Goal: Task Accomplishment & Management: Complete application form

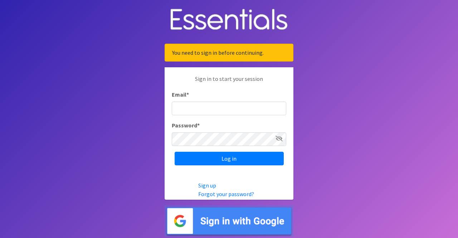
click at [188, 105] on input "Email *" at bounding box center [229, 109] width 115 height 14
type input "[EMAIL_ADDRESS][DOMAIN_NAME]"
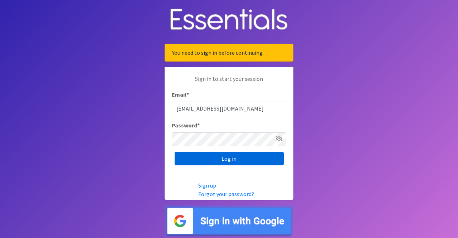
click at [222, 160] on input "Log in" at bounding box center [229, 159] width 109 height 14
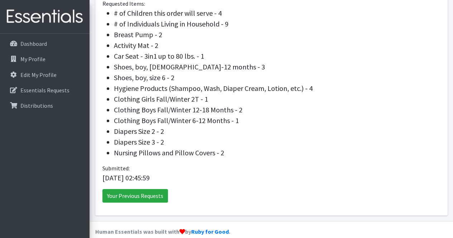
scroll to position [164, 0]
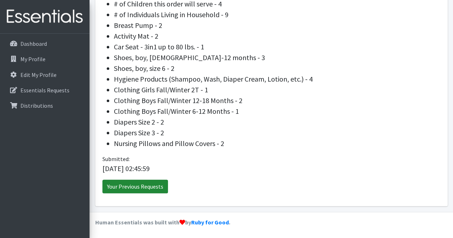
click at [128, 186] on link "Your Previous Requests" at bounding box center [135, 187] width 66 height 14
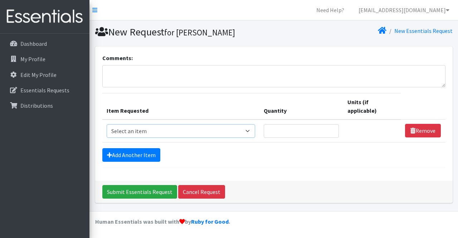
click at [145, 129] on select "Select an item # of Children this order will serve # of Individuals Living in H…" at bounding box center [181, 131] width 149 height 14
select select "13431"
click at [107, 124] on select "Select an item # of Children this order will serve # of Individuals Living in H…" at bounding box center [181, 131] width 149 height 14
click at [284, 130] on input "Quantity" at bounding box center [301, 131] width 75 height 14
click at [334, 129] on input "1" at bounding box center [301, 131] width 75 height 14
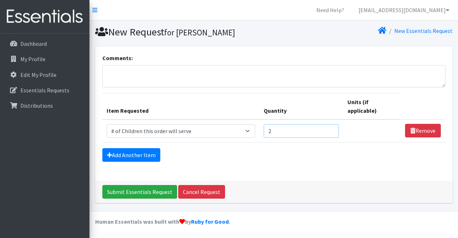
click at [334, 129] on input "2" at bounding box center [301, 131] width 75 height 14
click at [334, 129] on input "3" at bounding box center [301, 131] width 75 height 14
type input "4"
click at [334, 129] on input "4" at bounding box center [301, 131] width 75 height 14
click at [135, 152] on link "Add Another Item" at bounding box center [131, 155] width 58 height 14
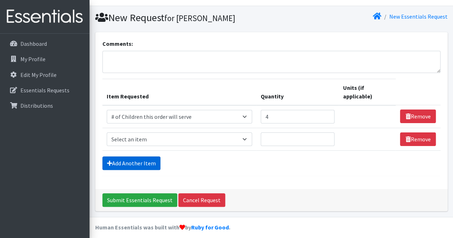
scroll to position [19, 0]
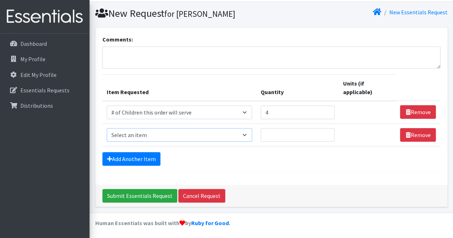
click at [155, 136] on select "Select an item # of Children this order will serve # of Individuals Living in H…" at bounding box center [180, 135] width 146 height 14
click at [185, 132] on select "Select an item # of Children this order will serve # of Individuals Living in H…" at bounding box center [180, 135] width 146 height 14
select select "316"
click at [107, 128] on select "Select an item # of Children this order will serve # of Individuals Living in H…" at bounding box center [180, 135] width 146 height 14
click at [278, 134] on input "Quantity" at bounding box center [298, 135] width 74 height 14
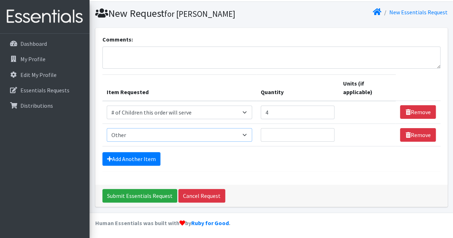
click at [130, 133] on select "Select an item # of Children this order will serve # of Individuals Living in H…" at bounding box center [180, 135] width 146 height 14
click at [272, 132] on input "Quantity" at bounding box center [298, 135] width 74 height 14
type input "1"
click at [327, 136] on input "1" at bounding box center [298, 135] width 74 height 14
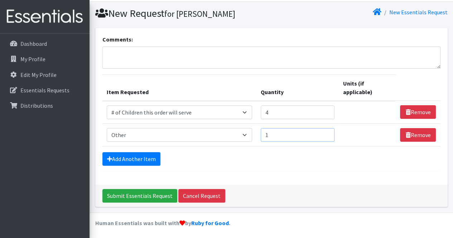
click at [313, 134] on input "1" at bounding box center [298, 135] width 74 height 14
click at [236, 134] on select "Select an item # of Children this order will serve # of Individuals Living in H…" at bounding box center [180, 135] width 146 height 14
select select "1987"
click at [107, 128] on select "Select an item # of Children this order will serve # of Individuals Living in H…" at bounding box center [180, 135] width 146 height 14
type input "1"
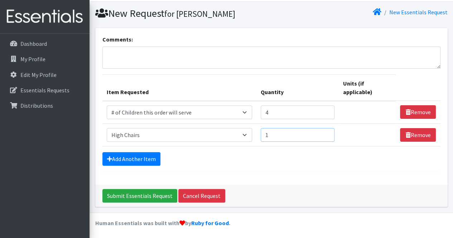
click at [329, 131] on input "1" at bounding box center [298, 135] width 74 height 14
click at [139, 157] on link "Add Another Item" at bounding box center [131, 159] width 58 height 14
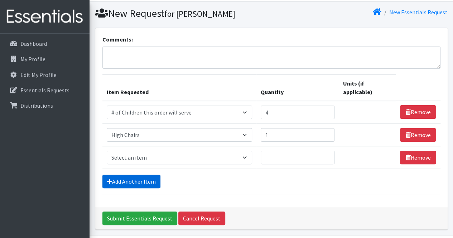
scroll to position [41, 0]
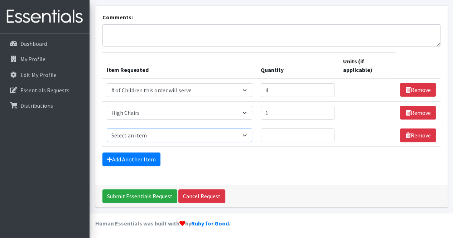
click at [247, 135] on select "Select an item # of Children this order will serve # of Individuals Living in H…" at bounding box center [180, 136] width 146 height 14
click at [198, 132] on select "Select an item # of Children this order will serve # of Individuals Living in H…" at bounding box center [180, 136] width 146 height 14
click at [251, 159] on div "Add Another Item" at bounding box center [271, 159] width 338 height 14
click at [228, 135] on select "Select an item # of Children this order will serve # of Individuals Living in H…" at bounding box center [180, 136] width 146 height 14
select select "5659"
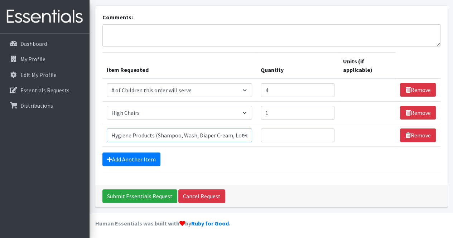
click at [107, 129] on select "Select an item # of Children this order will serve # of Individuals Living in H…" at bounding box center [180, 136] width 146 height 14
click at [328, 132] on input "1" at bounding box center [298, 136] width 74 height 14
click at [328, 132] on input "2" at bounding box center [298, 136] width 74 height 14
click at [328, 132] on input "3" at bounding box center [298, 136] width 74 height 14
type input "4"
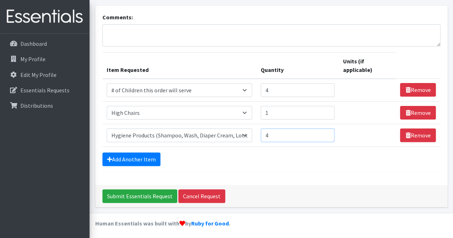
click at [328, 132] on input "4" at bounding box center [298, 136] width 74 height 14
click at [145, 157] on link "Add Another Item" at bounding box center [131, 159] width 58 height 14
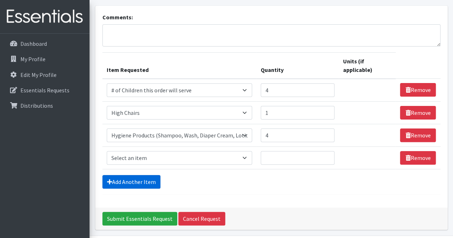
scroll to position [63, 0]
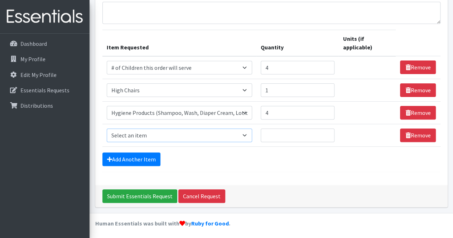
click at [196, 134] on select "Select an item # of Children this order will serve # of Individuals Living in H…" at bounding box center [180, 136] width 146 height 14
click at [180, 136] on select "Select an item # of Children this order will serve # of Individuals Living in H…" at bounding box center [180, 136] width 146 height 14
select select "7900"
click at [107, 129] on select "Select an item # of Children this order will serve # of Individuals Living in H…" at bounding box center [180, 136] width 146 height 14
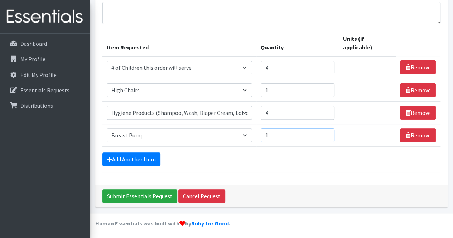
type input "1"
click at [326, 132] on input "1" at bounding box center [298, 136] width 74 height 14
click at [148, 156] on link "Add Another Item" at bounding box center [131, 159] width 58 height 14
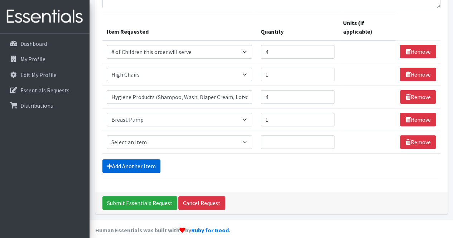
scroll to position [86, 0]
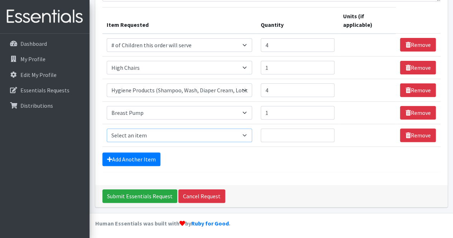
click at [145, 137] on select "Select an item # of Children this order will serve # of Individuals Living in H…" at bounding box center [180, 136] width 146 height 14
select select "1947"
click at [107, 129] on select "Select an item # of Children this order will serve # of Individuals Living in H…" at bounding box center [180, 136] width 146 height 14
click at [326, 132] on input "1" at bounding box center [298, 136] width 74 height 14
click at [326, 132] on input "2" at bounding box center [298, 136] width 74 height 14
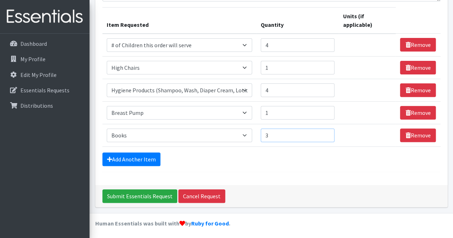
click at [326, 132] on input "3" at bounding box center [298, 136] width 74 height 14
click at [326, 132] on input "4" at bounding box center [298, 136] width 74 height 14
type input "5"
click at [326, 132] on input "5" at bounding box center [298, 136] width 74 height 14
click at [149, 159] on link "Add Another Item" at bounding box center [131, 159] width 58 height 14
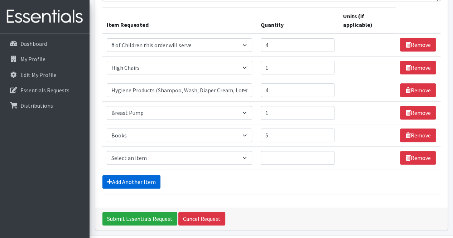
scroll to position [108, 0]
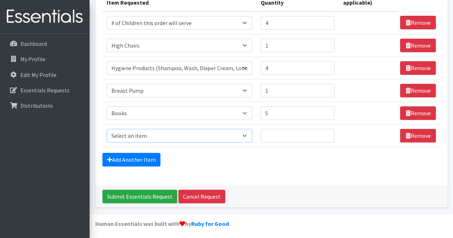
click at [168, 136] on select "Select an item # of Children this order will serve # of Individuals Living in H…" at bounding box center [180, 136] width 146 height 14
click at [107, 129] on select "Select an item # of Children this order will serve # of Individuals Living in H…" at bounding box center [180, 136] width 146 height 14
click at [241, 135] on select "Select an item # of Children this order will serve # of Individuals Living in H…" at bounding box center [180, 136] width 146 height 14
click at [217, 137] on select "Select an item # of Children this order will serve # of Individuals Living in H…" at bounding box center [180, 136] width 146 height 14
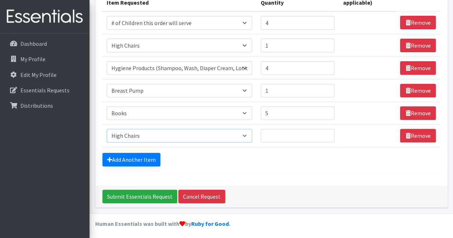
select select "316"
click at [107, 129] on select "Select an item # of Children this order will serve # of Individuals Living in H…" at bounding box center [180, 136] width 146 height 14
click at [274, 135] on input "Quantity" at bounding box center [298, 136] width 74 height 14
click at [422, 135] on link "Remove" at bounding box center [418, 136] width 36 height 14
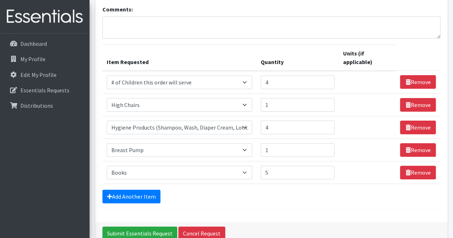
scroll to position [0, 0]
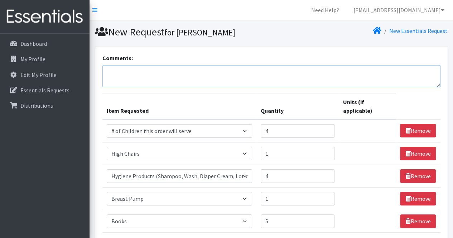
click at [122, 78] on textarea "Comments:" at bounding box center [271, 76] width 338 height 22
type textarea "i"
drag, startPoint x: 108, startPoint y: 72, endPoint x: 134, endPoint y: 63, distance: 27.4
click at [109, 72] on textarea "i also need a playpen and one crib" at bounding box center [271, 76] width 338 height 22
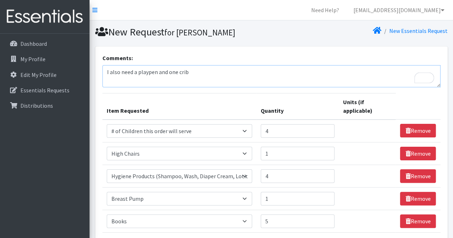
click at [195, 73] on textarea "I also need a playpen and one crib" at bounding box center [271, 76] width 338 height 22
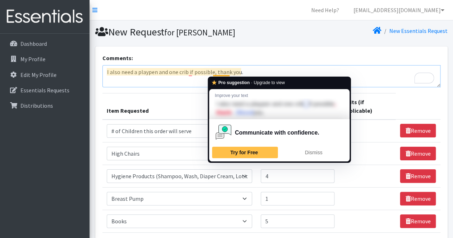
drag, startPoint x: 228, startPoint y: 73, endPoint x: 219, endPoint y: 78, distance: 10.1
click at [219, 78] on div "Pro suggestion · Upgrade to view Improve your text I also need a playpen and on…" at bounding box center [279, 120] width 143 height 87
drag, startPoint x: 217, startPoint y: 70, endPoint x: 271, endPoint y: 61, distance: 55.1
click at [271, 61] on div "Comments: I also need a playpen and one crib if possible, thank you." at bounding box center [271, 71] width 338 height 34
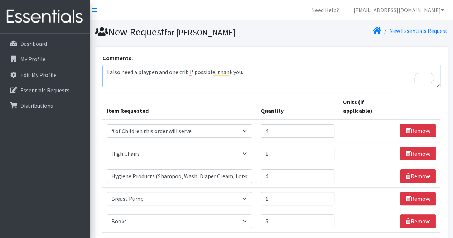
click at [217, 76] on textarea "I also need a playpen and one crib if possible, thank you." at bounding box center [271, 76] width 338 height 22
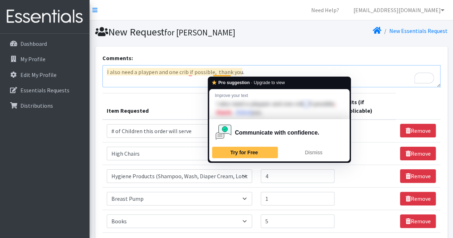
click at [221, 70] on textarea "I also need a playpen and one crib if possible, thank you." at bounding box center [271, 76] width 338 height 22
click at [198, 81] on textarea "I also need a playpen and one crib if possible, thank you." at bounding box center [271, 76] width 338 height 22
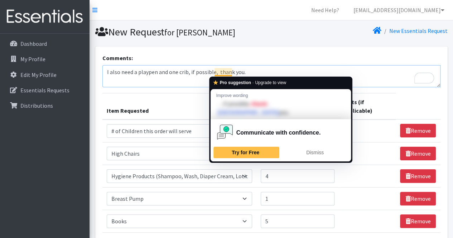
type textarea "I also need a playpen and one crib, if possible, thank you."
click at [307, 64] on div "Comments: I also need a playpen and one crib, if possible, thank you." at bounding box center [271, 71] width 338 height 34
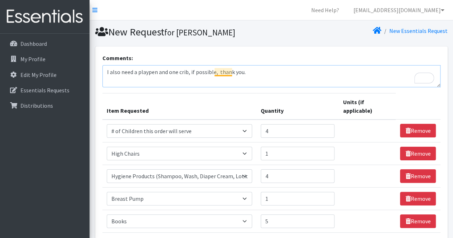
click at [221, 74] on textarea "I also need a playpen and one crib, if possible, thank you." at bounding box center [271, 76] width 338 height 22
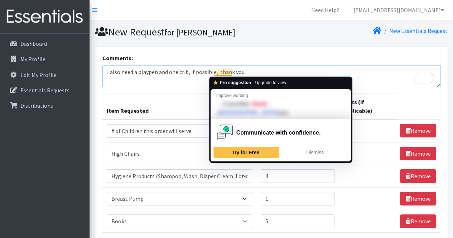
click at [324, 67] on textarea "I also need a playpen and one crib, if possible, thank you." at bounding box center [271, 76] width 338 height 22
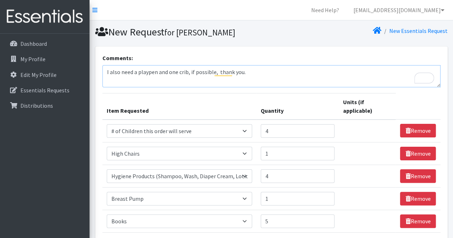
click at [324, 67] on textarea "I also need a playpen and one crib, if possible, thank you." at bounding box center [271, 76] width 338 height 22
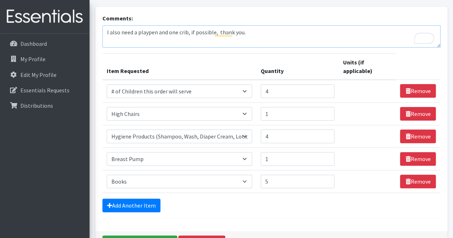
scroll to position [86, 0]
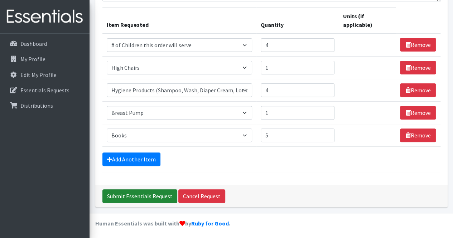
click at [132, 194] on input "Submit Essentials Request" at bounding box center [139, 196] width 75 height 14
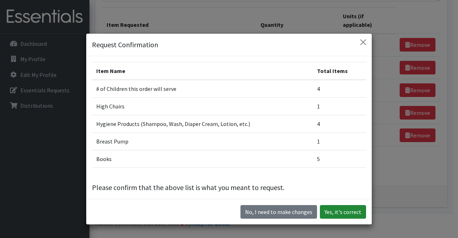
click at [334, 214] on button "Yes, it's correct" at bounding box center [343, 212] width 46 height 14
